Goal: Contribute content: Contribute content

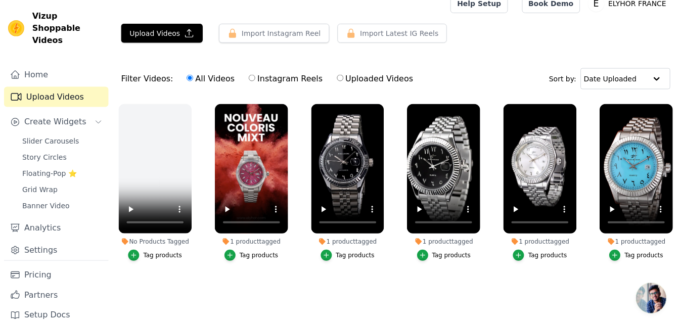
click at [175, 27] on button "Upload Videos" at bounding box center [162, 33] width 82 height 19
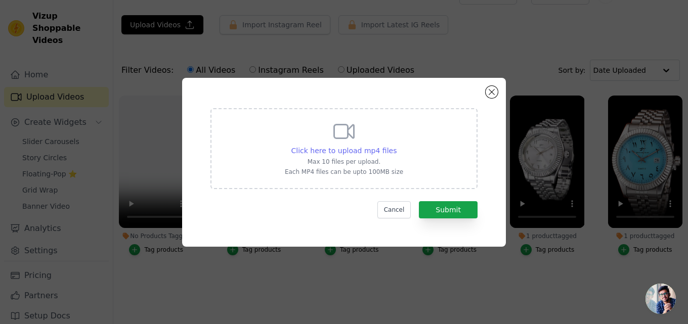
click at [340, 148] on span "Click here to upload mp4 files" at bounding box center [344, 151] width 106 height 8
click at [396, 146] on input "Click here to upload mp4 files Max 10 files per upload. Each MP4 files can be u…" at bounding box center [396, 145] width 1 height 1
click at [345, 149] on span "Click here to upload mp4 files" at bounding box center [344, 151] width 106 height 8
click at [396, 146] on input "Click here to upload mp4 files Max 10 files per upload. Each MP4 files can be u…" at bounding box center [396, 145] width 1 height 1
type input "C:\fakepath\Vidéo [DATE] 23 18 33.mov"
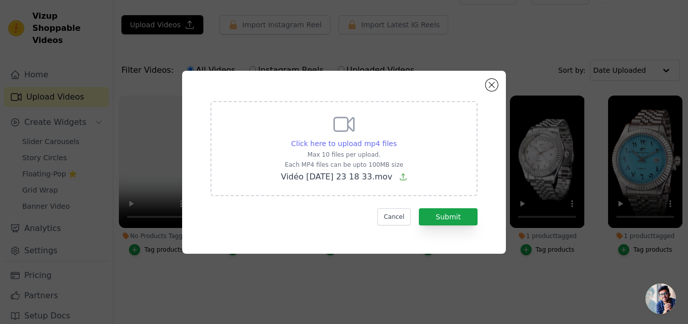
click at [369, 140] on span "Click here to upload mp4 files" at bounding box center [344, 144] width 106 height 8
click at [396, 139] on input "Click here to upload mp4 files Max 10 files per upload. Each MP4 files can be u…" at bounding box center [396, 138] width 1 height 1
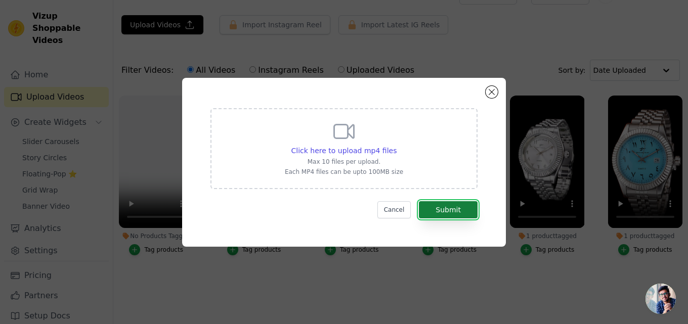
click at [441, 206] on button "Submit" at bounding box center [448, 209] width 59 height 17
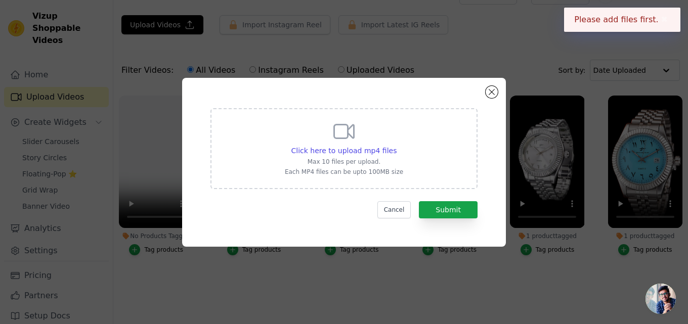
click at [660, 17] on button "✖" at bounding box center [664, 20] width 12 height 12
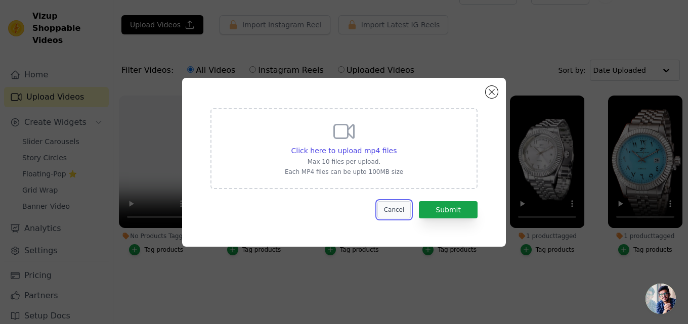
click at [405, 205] on button "Cancel" at bounding box center [394, 209] width 34 height 17
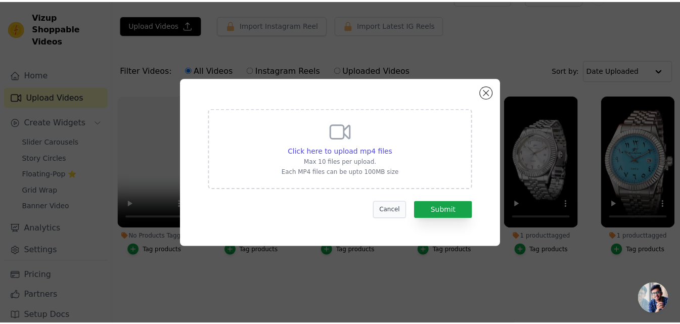
scroll to position [21, 0]
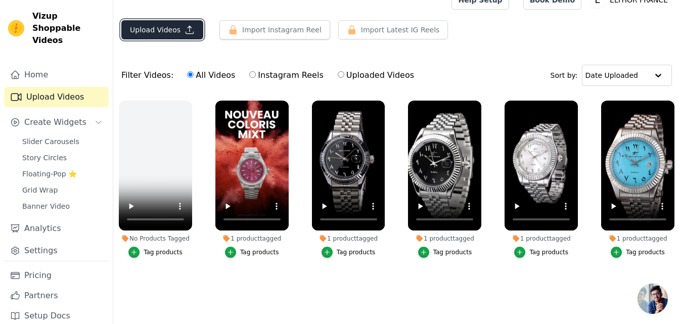
click at [166, 25] on button "Upload Videos" at bounding box center [162, 29] width 82 height 19
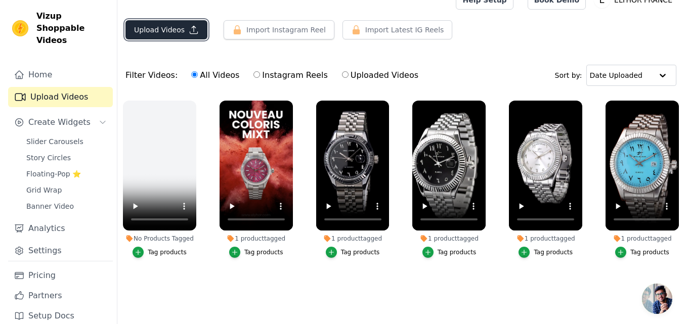
scroll to position [0, 0]
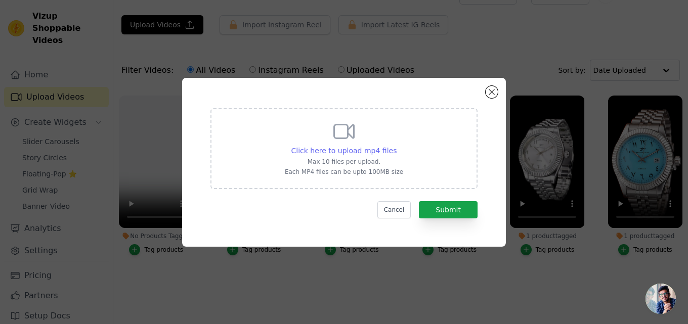
click at [338, 152] on span "Click here to upload mp4 files" at bounding box center [344, 151] width 106 height 8
click at [396, 146] on input "Click here to upload mp4 files Max 10 files per upload. Each MP4 files can be u…" at bounding box center [396, 145] width 1 height 1
type input "C:\fakepath\Vidéo [DATE] 23 18 33.mov"
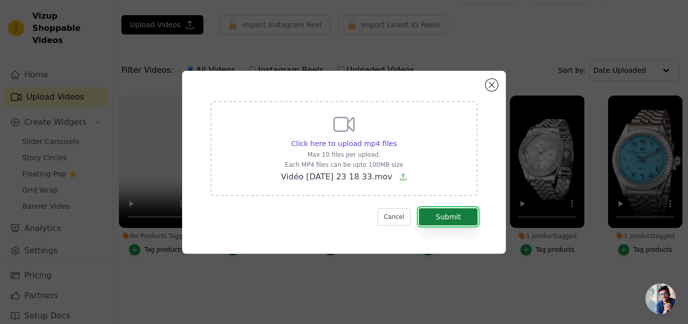
click at [439, 210] on button "Submit" at bounding box center [448, 216] width 59 height 17
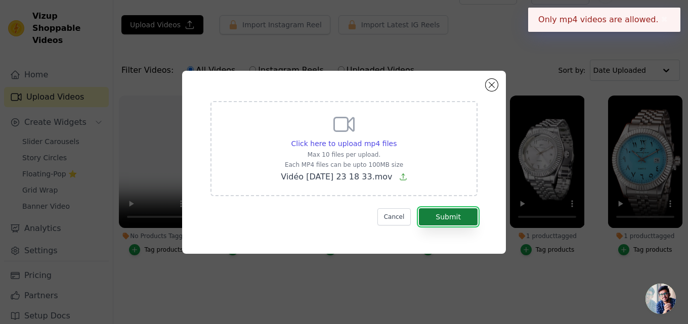
click at [439, 213] on button "Submit" at bounding box center [448, 216] width 59 height 17
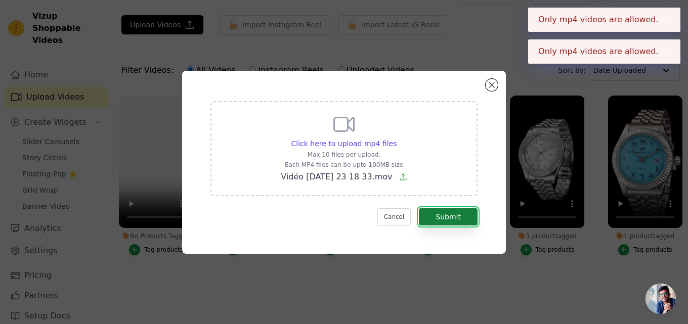
click at [439, 213] on button "Submit" at bounding box center [448, 216] width 59 height 17
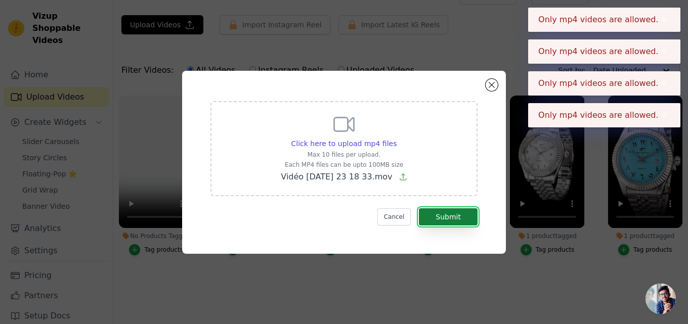
click at [439, 213] on button "Submit" at bounding box center [448, 216] width 59 height 17
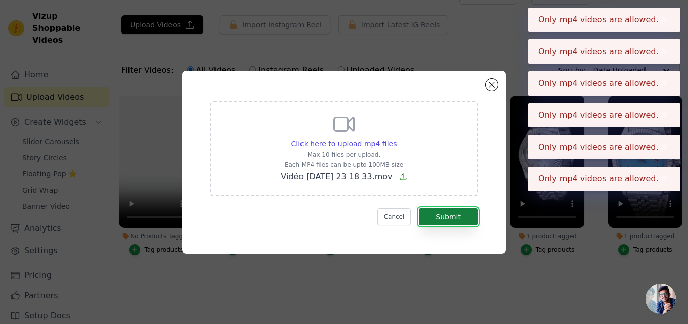
click at [439, 213] on button "Submit" at bounding box center [448, 216] width 59 height 17
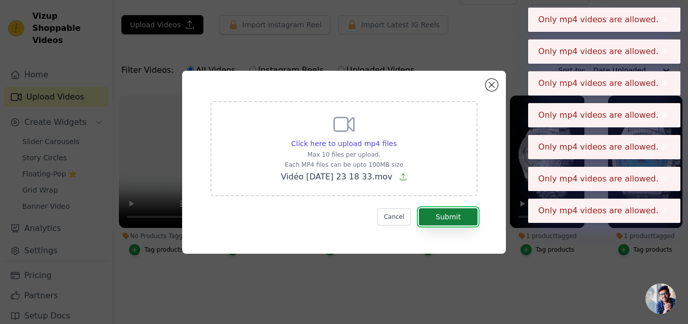
click at [439, 213] on button "Submit" at bounding box center [448, 216] width 59 height 17
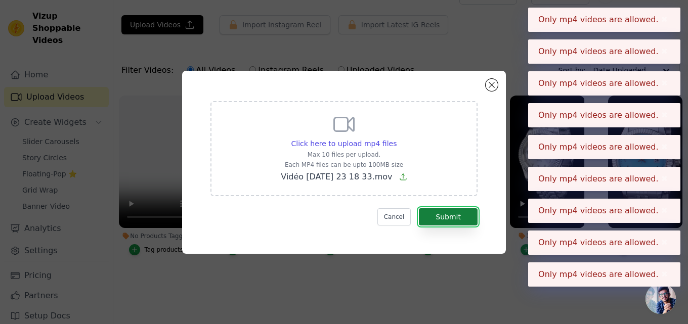
click at [439, 213] on button "Submit" at bounding box center [448, 216] width 59 height 17
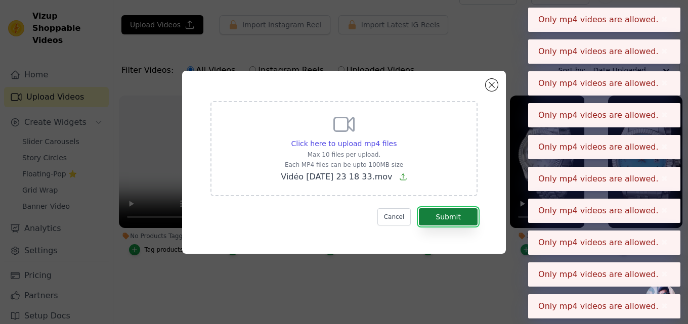
click at [439, 213] on button "Submit" at bounding box center [448, 216] width 59 height 17
click at [440, 215] on button "Submit" at bounding box center [448, 216] width 59 height 17
click at [444, 218] on button "Submit" at bounding box center [448, 216] width 59 height 17
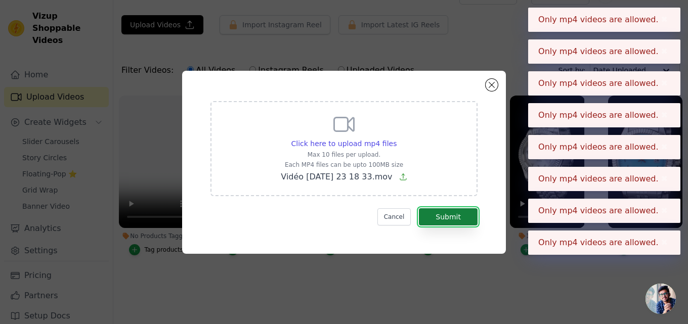
click at [444, 218] on button "Submit" at bounding box center [448, 216] width 59 height 17
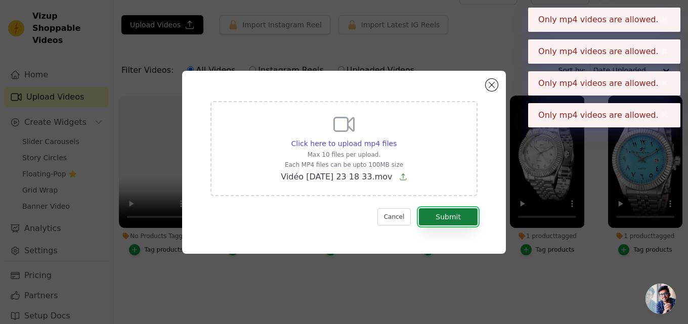
click at [444, 218] on button "Submit" at bounding box center [448, 216] width 59 height 17
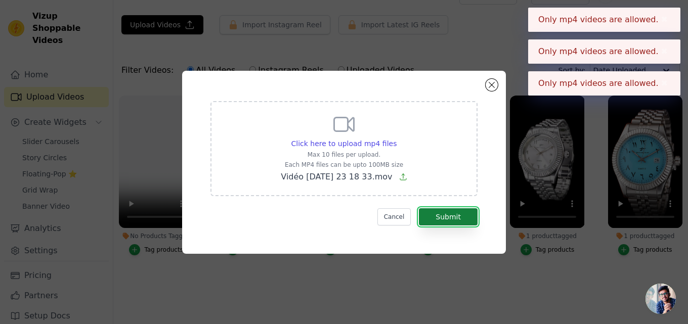
click at [444, 218] on button "Submit" at bounding box center [448, 216] width 59 height 17
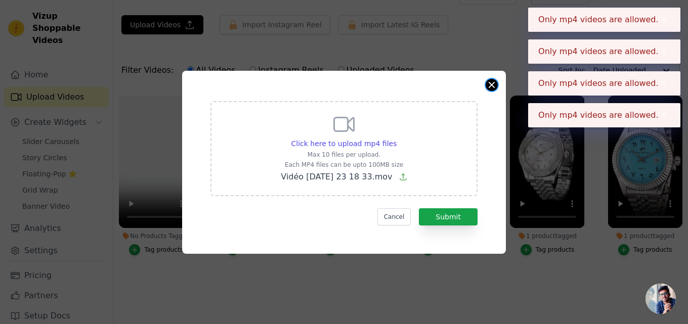
click at [490, 86] on button "Close modal" at bounding box center [491, 85] width 12 height 12
